Goal: Transaction & Acquisition: Purchase product/service

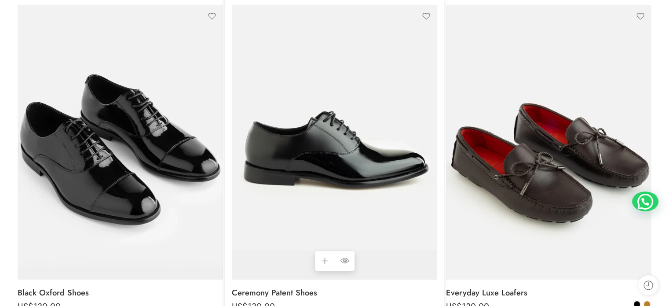
scroll to position [220, 0]
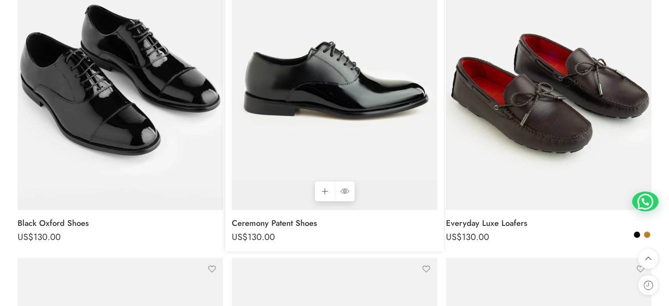
click at [348, 70] on img at bounding box center [335, 73] width 206 height 274
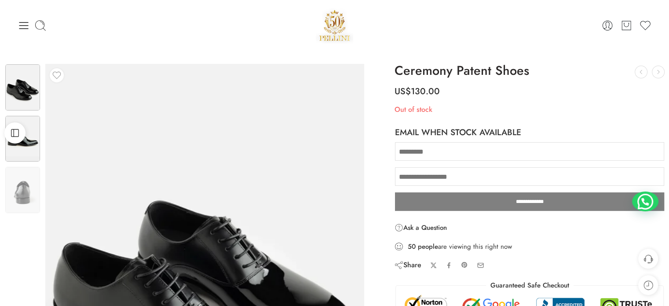
click at [35, 150] on img at bounding box center [22, 139] width 35 height 46
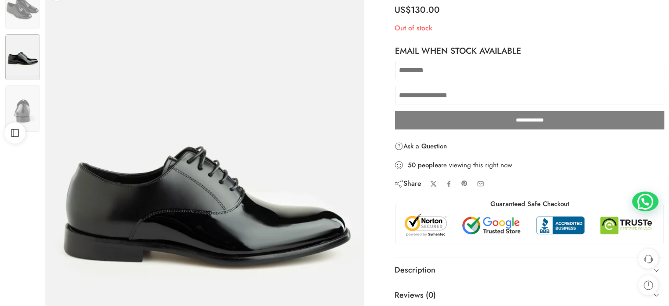
scroll to position [88, 0]
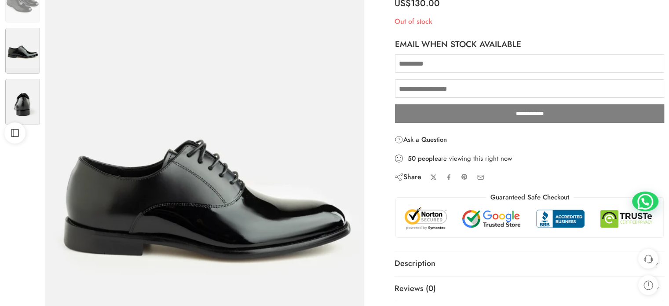
click at [21, 102] on img at bounding box center [22, 102] width 35 height 46
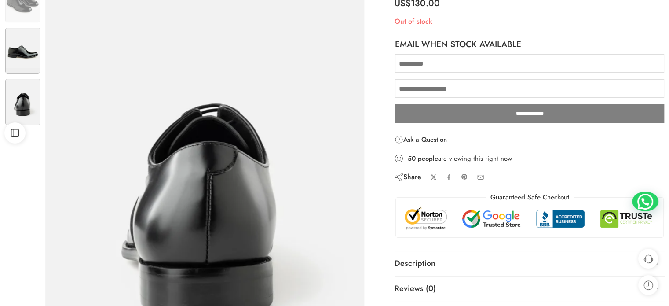
click at [18, 65] on img at bounding box center [22, 51] width 35 height 46
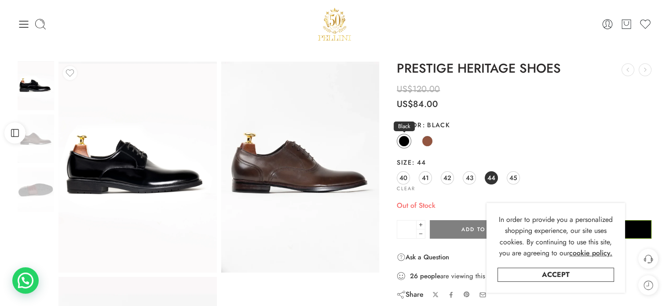
click at [404, 142] on span at bounding box center [404, 141] width 11 height 11
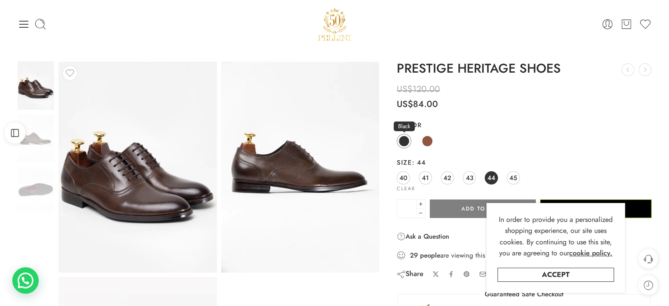
click at [405, 139] on span at bounding box center [404, 141] width 11 height 11
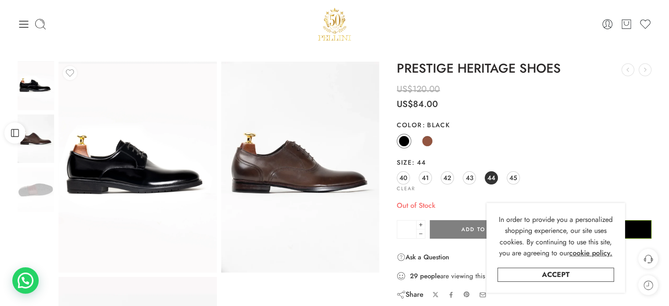
click at [49, 145] on img at bounding box center [36, 138] width 37 height 48
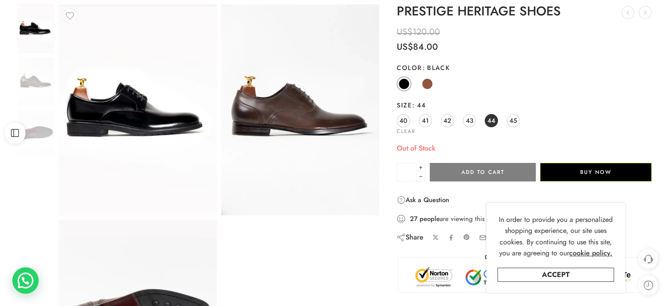
click at [47, 181] on div at bounding box center [200, 210] width 375 height 413
click at [43, 146] on img at bounding box center [36, 132] width 37 height 44
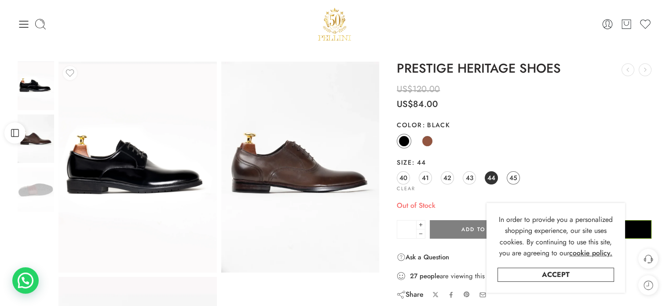
click at [512, 180] on span "45" at bounding box center [514, 178] width 8 height 12
